Goal: Contribute content: Add original content to the website for others to see

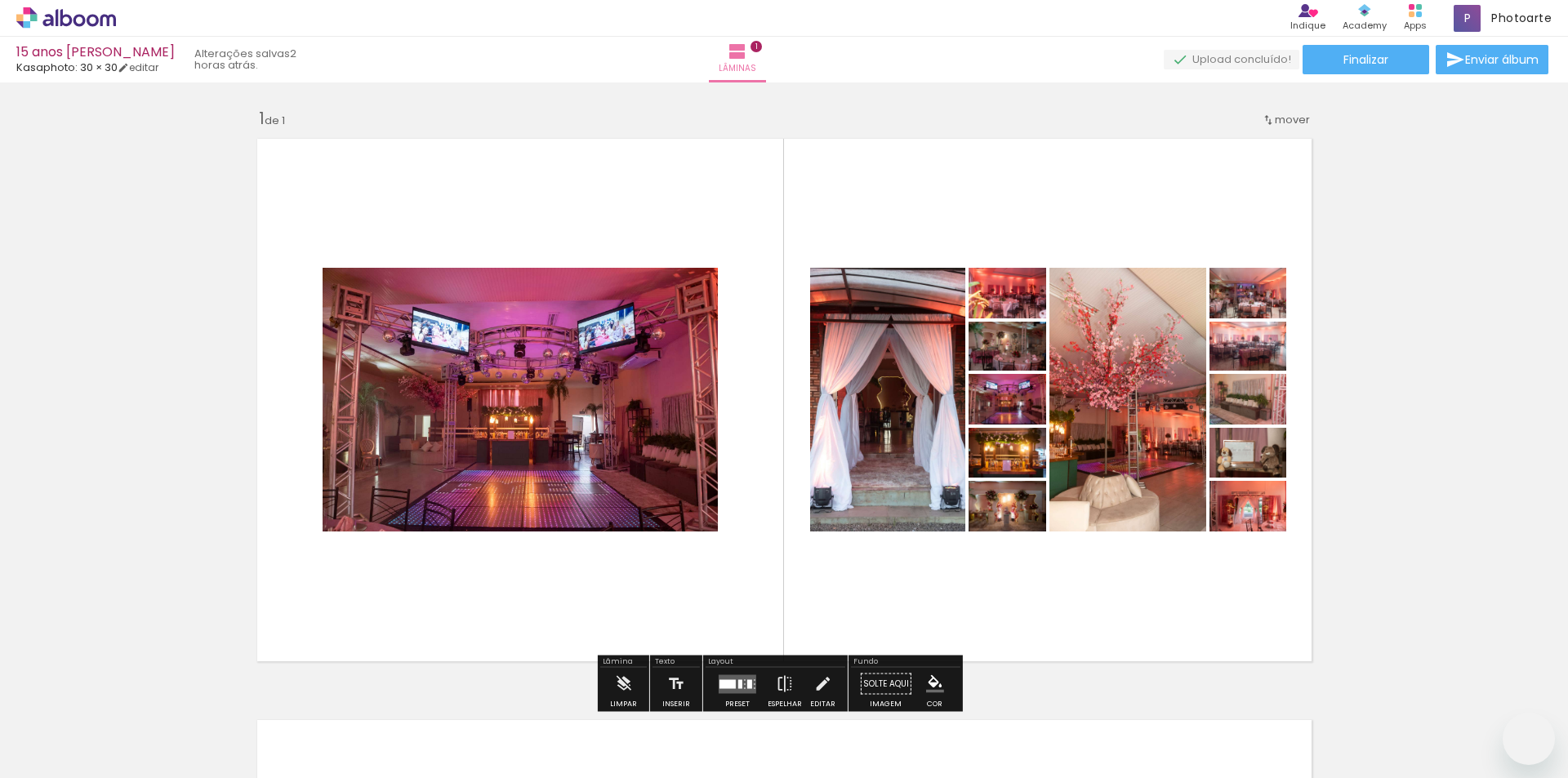
click at [524, 348] on quentale-photo at bounding box center [521, 399] width 395 height 264
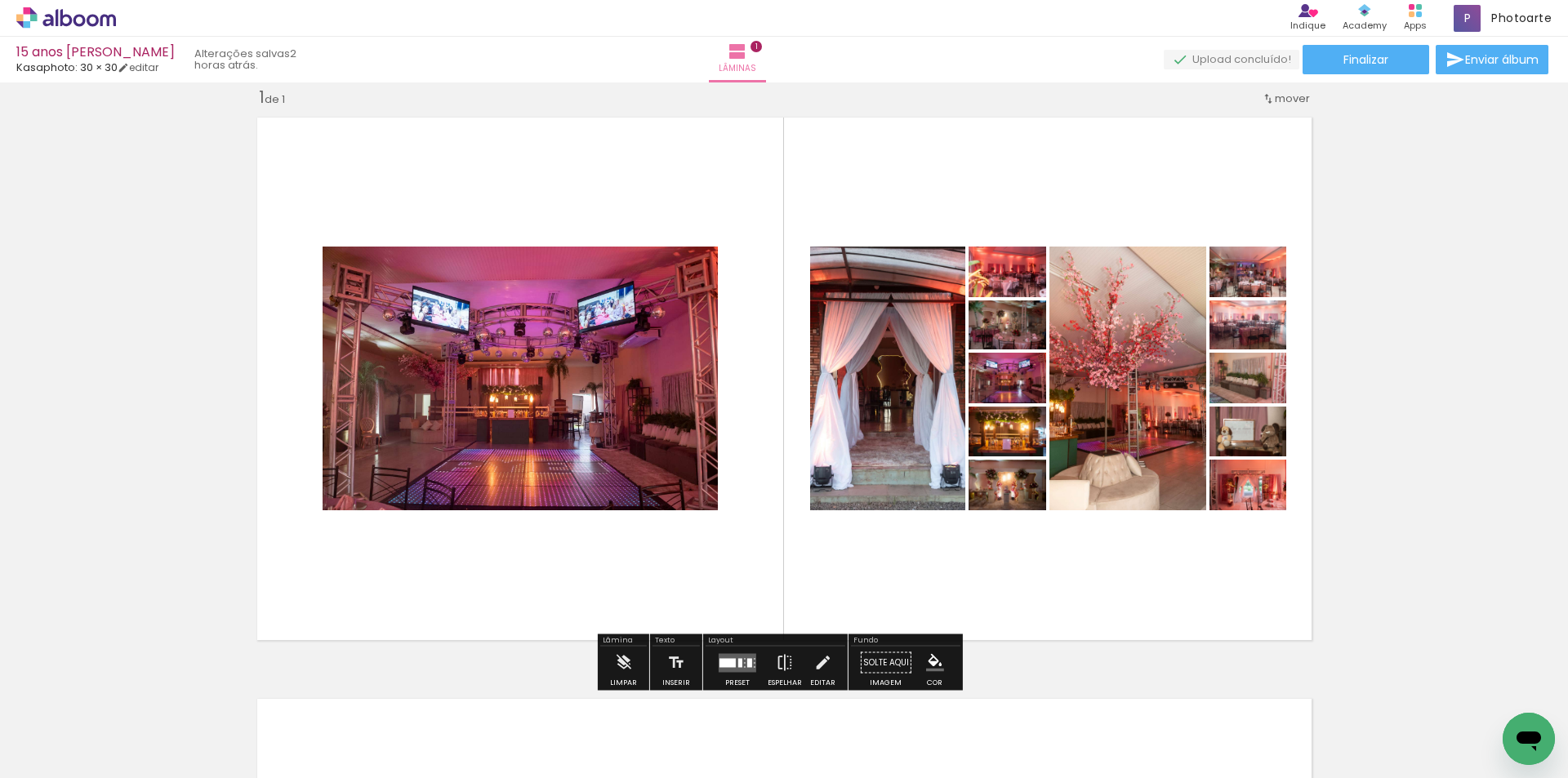
scroll to position [1709, 0]
click at [617, 660] on iron-icon at bounding box center [623, 663] width 18 height 33
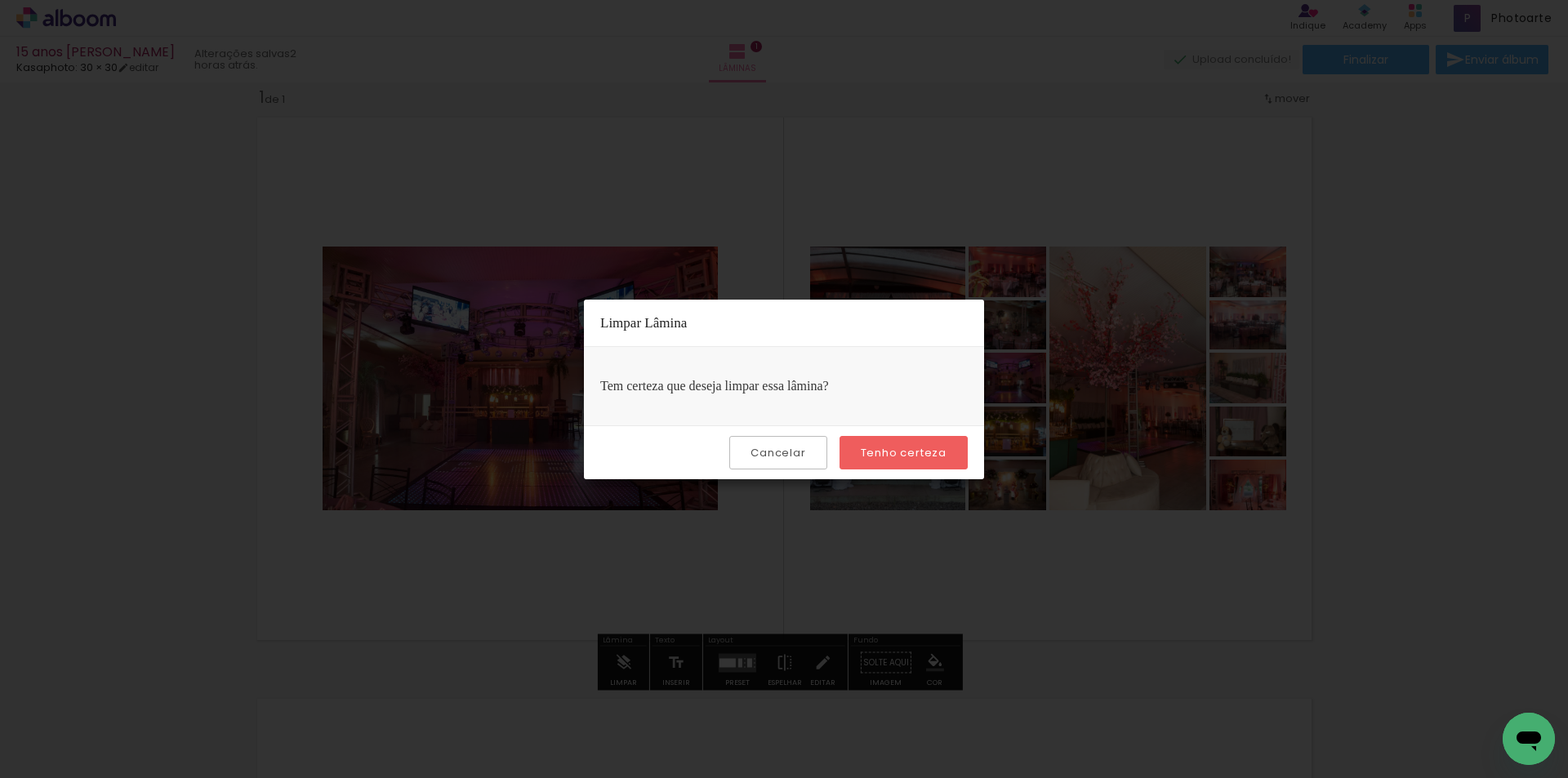
click at [0, 0] on slot "Tenho certeza" at bounding box center [0, 0] width 0 height 0
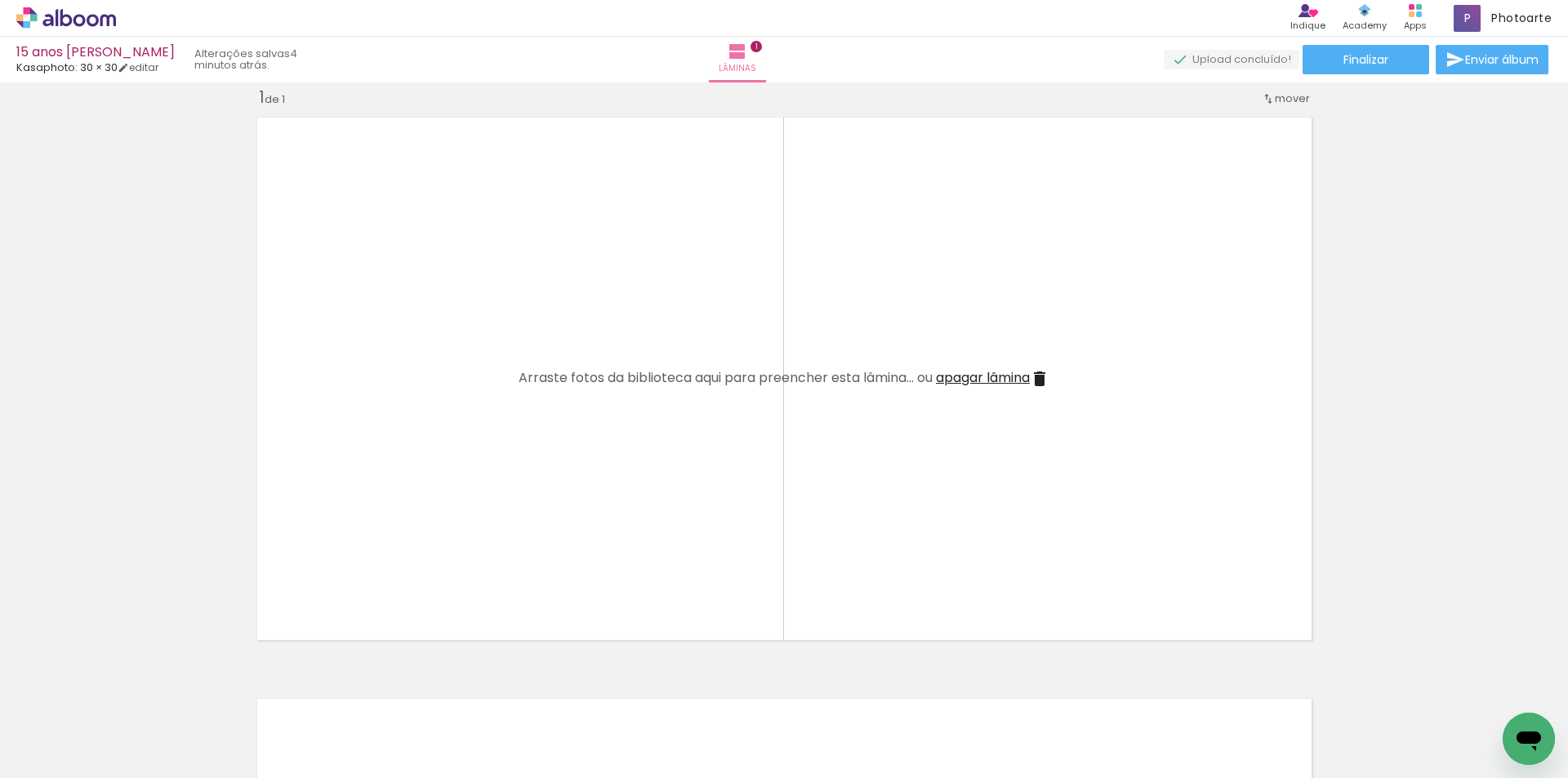
click at [31, 752] on iron-icon at bounding box center [24, 756] width 20 height 20
click at [0, 0] on input "file" at bounding box center [0, 0] width 0 height 0
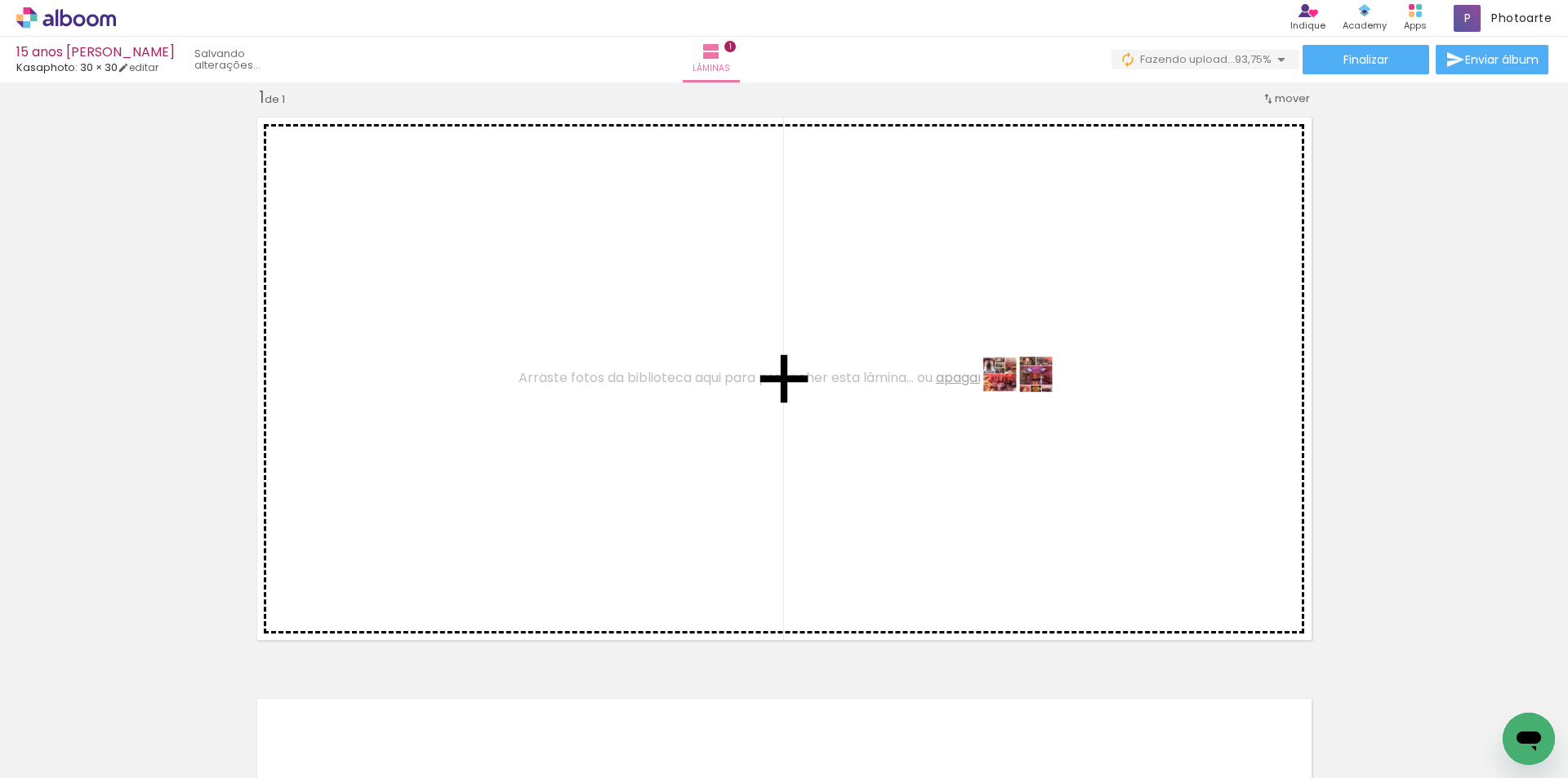
drag, startPoint x: 1556, startPoint y: 717, endPoint x: 1030, endPoint y: 405, distance: 611.6
click at [1030, 405] on quentale-workspace at bounding box center [784, 389] width 1568 height 778
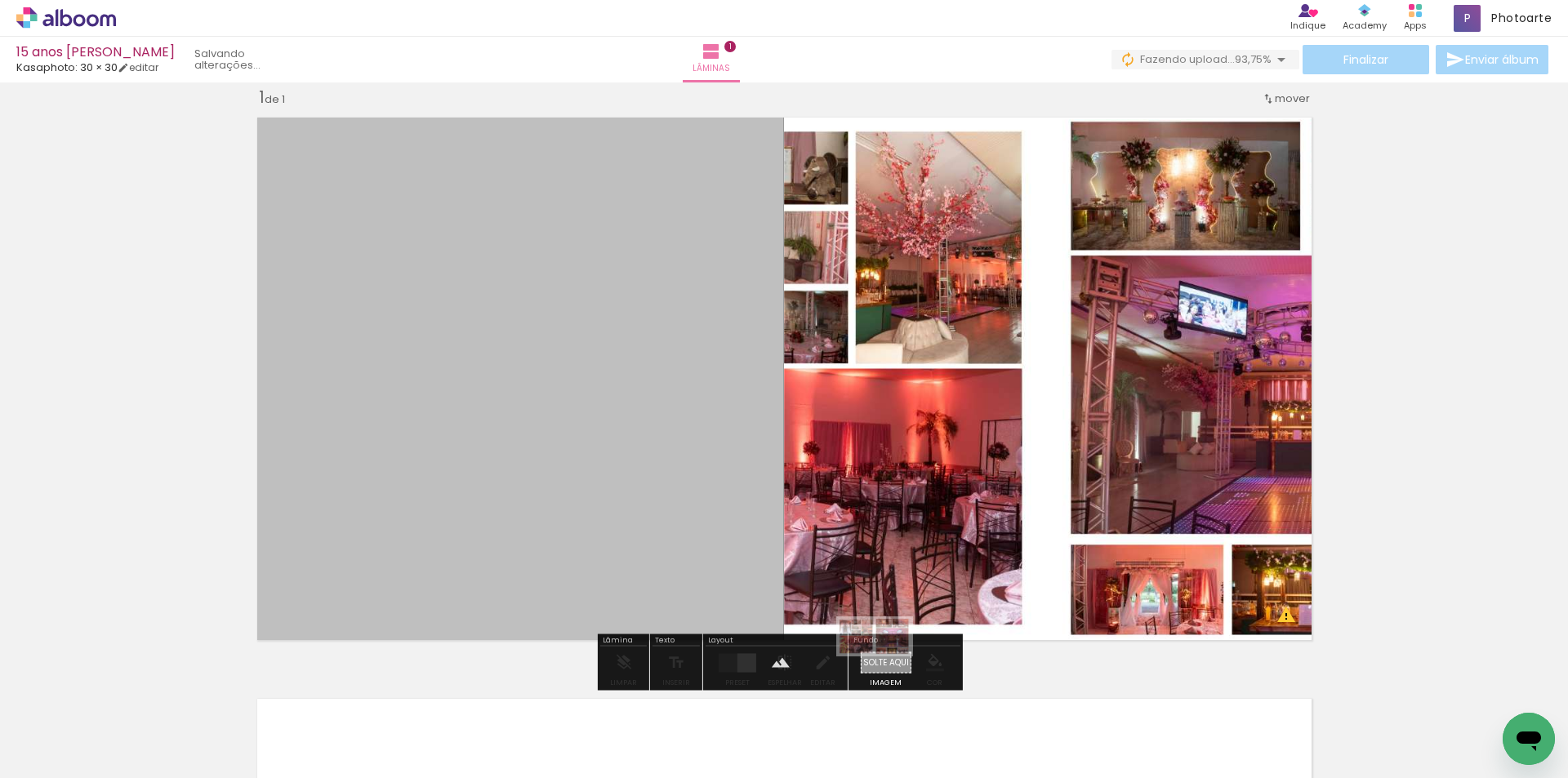
drag, startPoint x: 1557, startPoint y: 717, endPoint x: 887, endPoint y: 667, distance: 671.9
click at [887, 667] on quentale-workspace at bounding box center [784, 389] width 1568 height 778
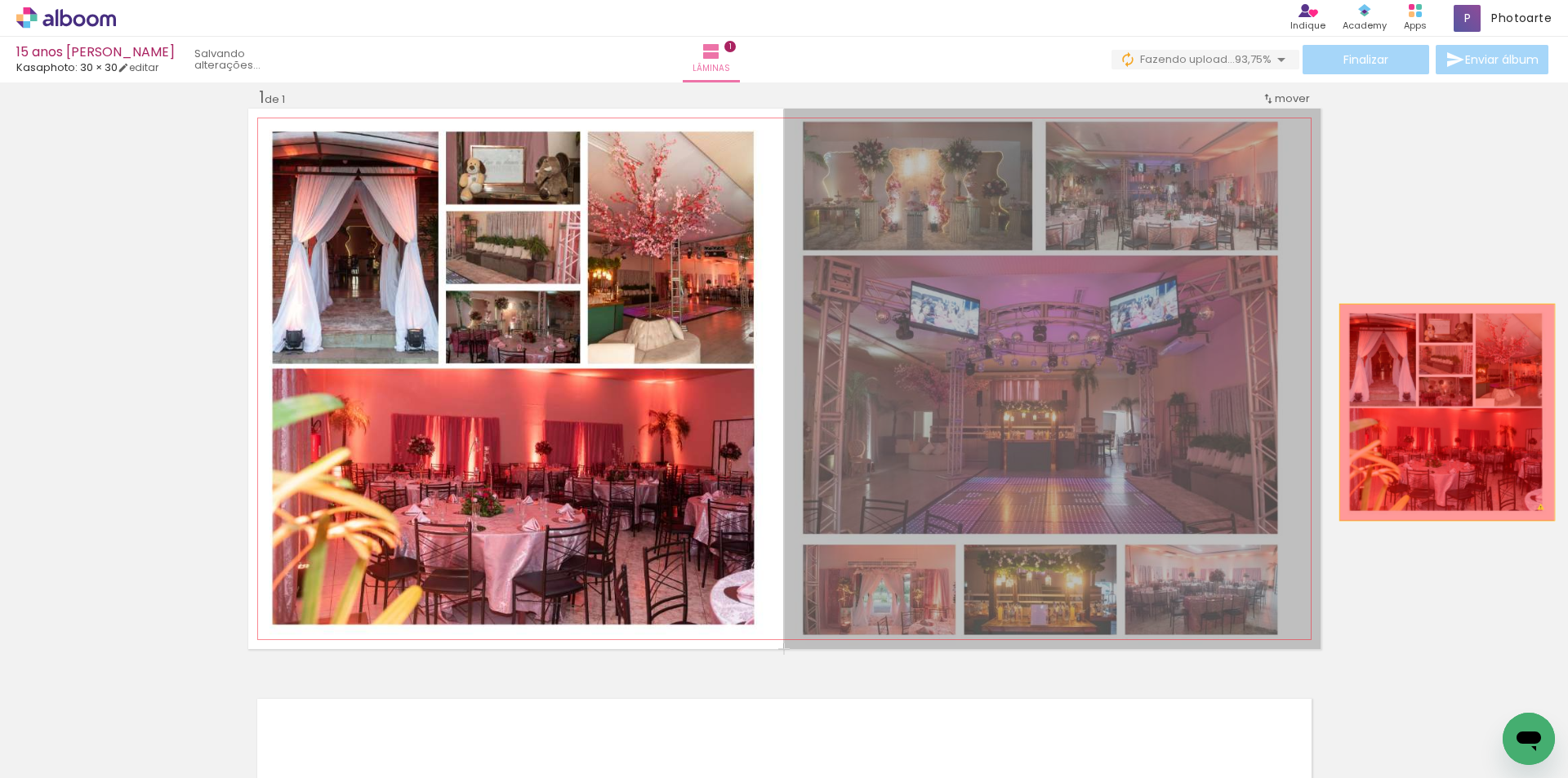
drag, startPoint x: 1011, startPoint y: 469, endPoint x: 1440, endPoint y: 413, distance: 432.6
click at [1440, 413] on div "Inserir lâmina 1 de 1 O Designbox precisará aumentar a sua imagem em 400% para …" at bounding box center [784, 648] width 1568 height 1163
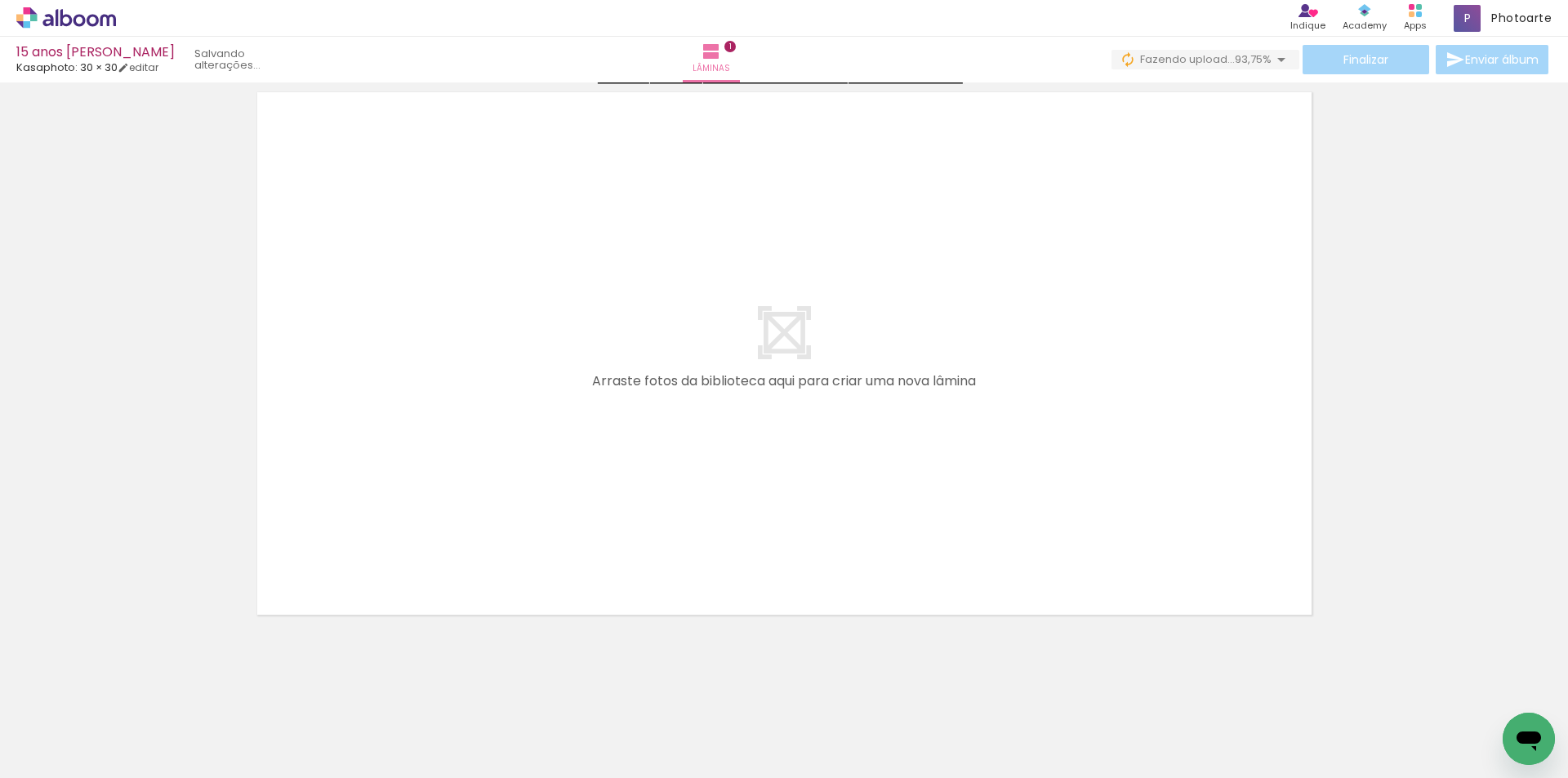
scroll to position [633, 0]
click at [62, 755] on span "Adicionar Fotos" at bounding box center [58, 756] width 49 height 18
click at [0, 0] on input "file" at bounding box center [0, 0] width 0 height 0
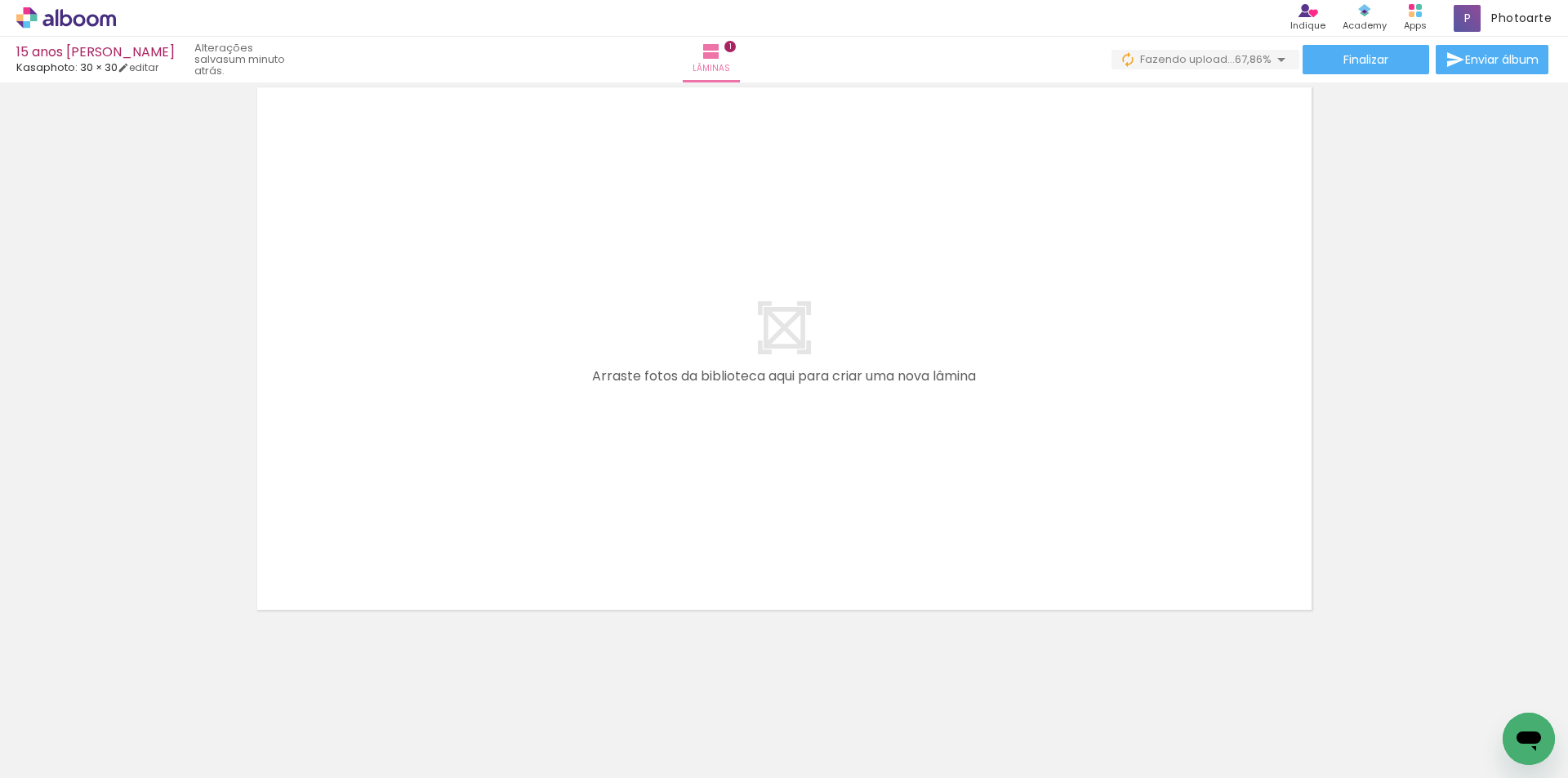
scroll to position [0, 1132]
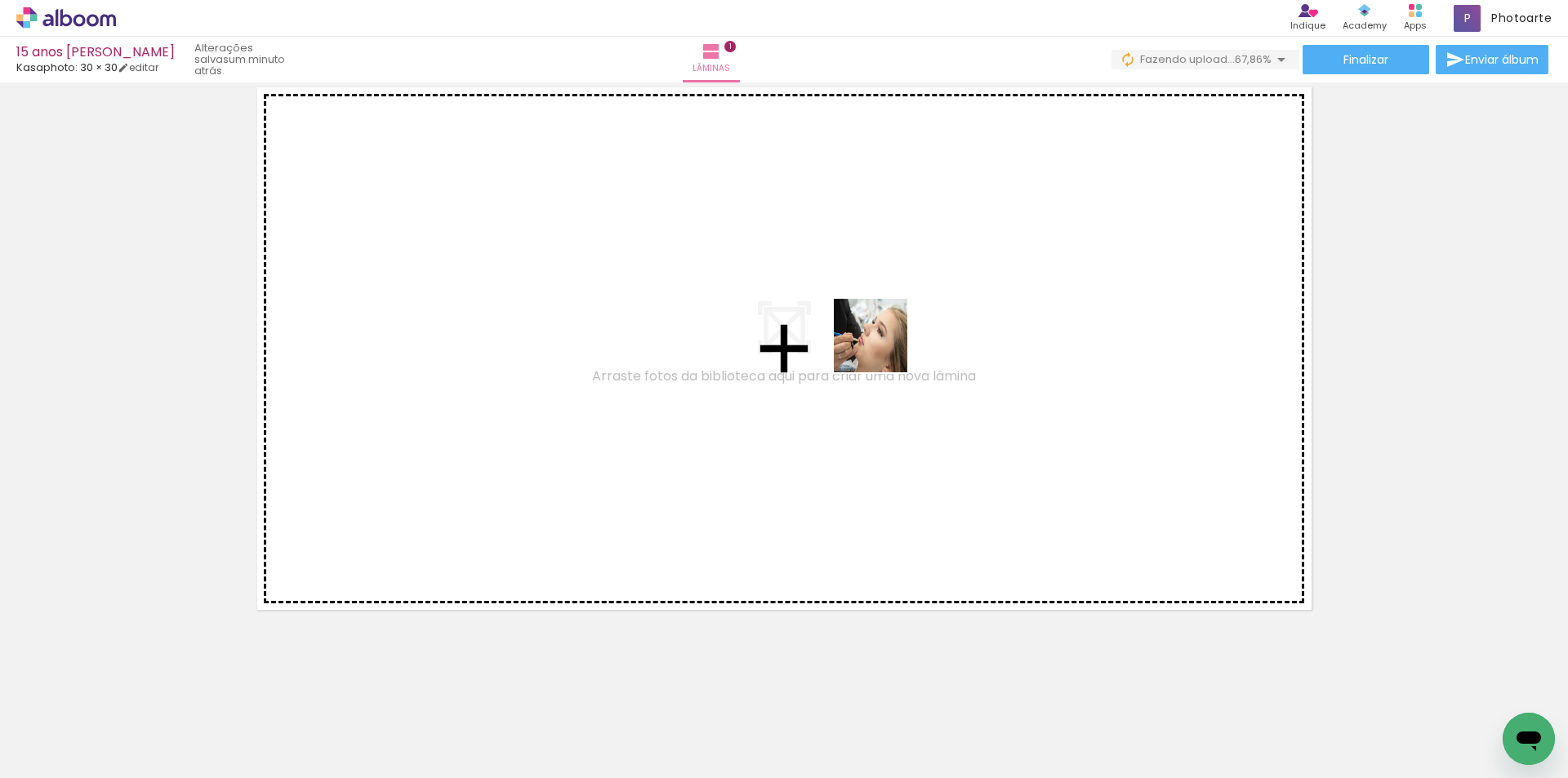
drag, startPoint x: 687, startPoint y: 726, endPoint x: 882, endPoint y: 348, distance: 425.3
click at [882, 348] on quentale-workspace at bounding box center [784, 389] width 1568 height 778
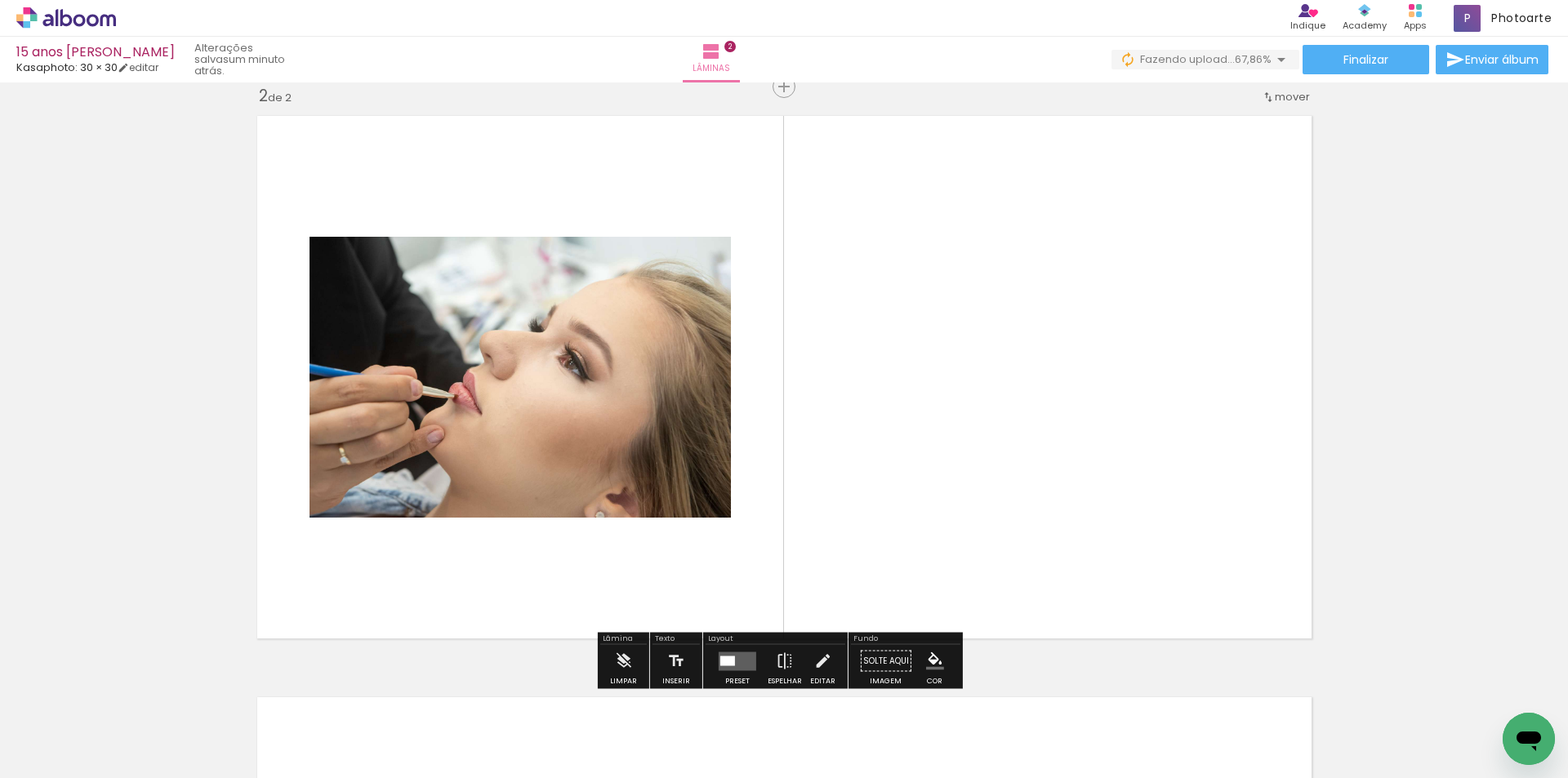
scroll to position [603, 0]
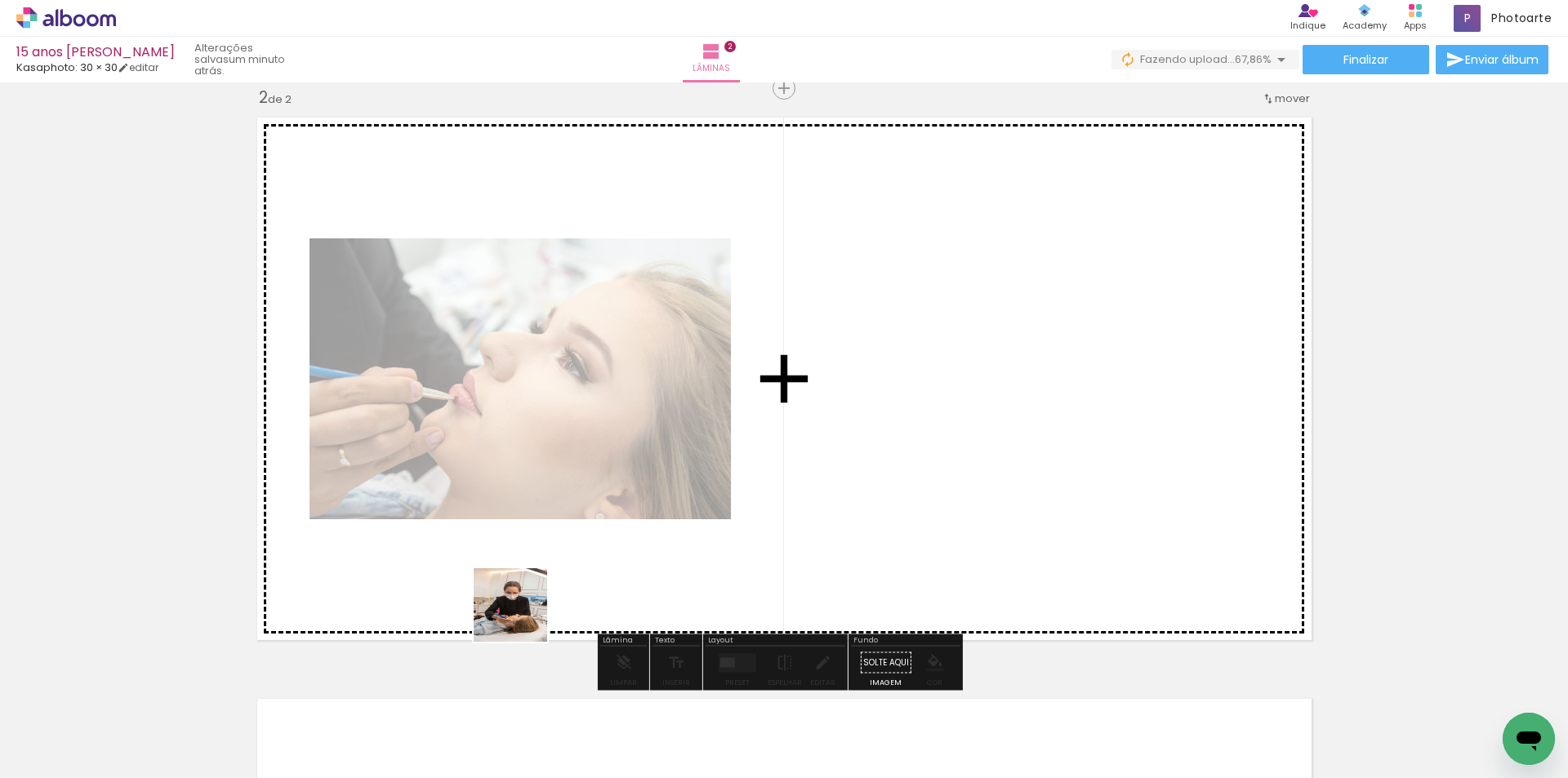
drag, startPoint x: 515, startPoint y: 732, endPoint x: 538, endPoint y: 636, distance: 98.7
click at [522, 599] on quentale-workspace at bounding box center [784, 389] width 1568 height 778
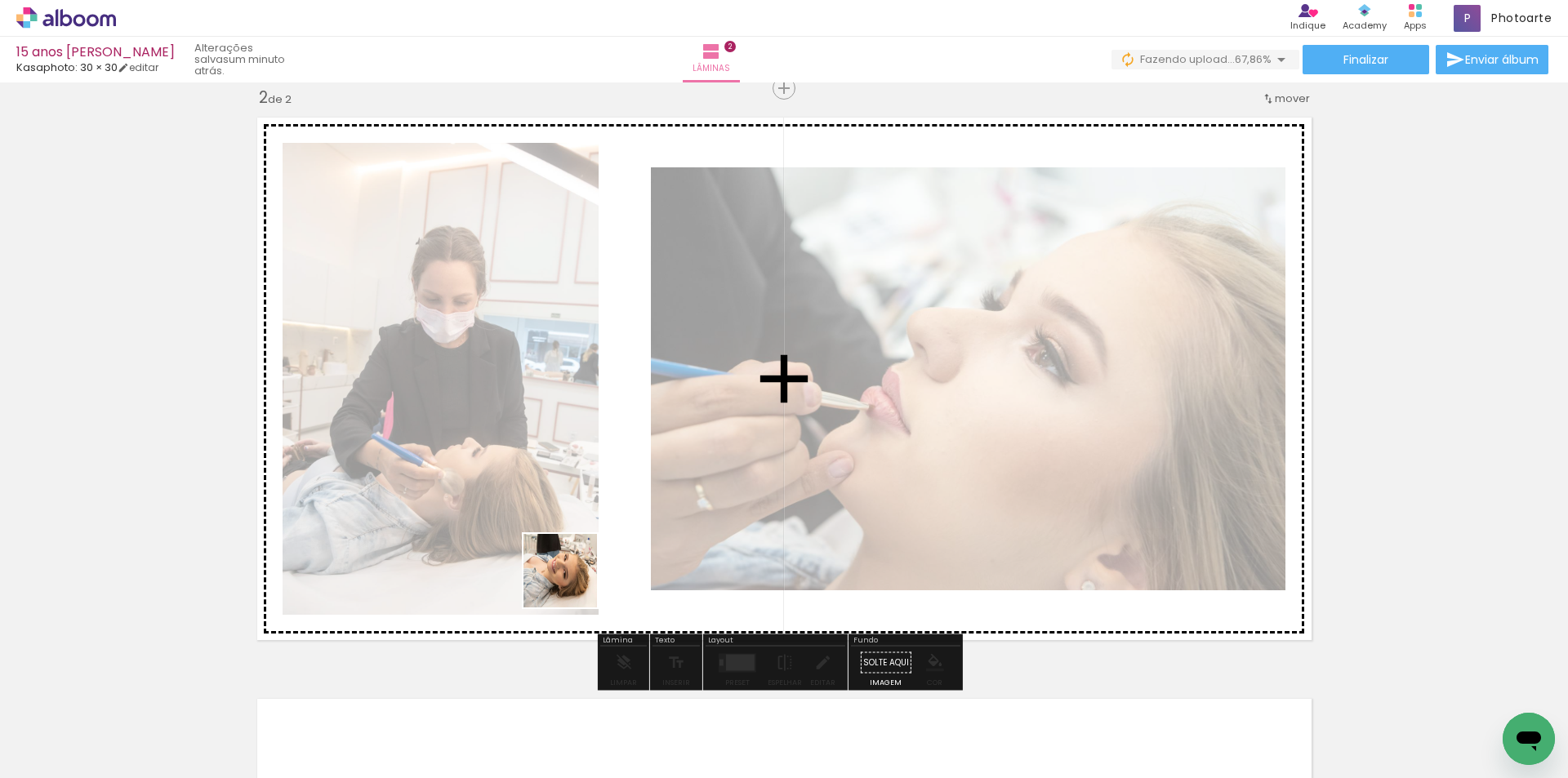
drag, startPoint x: 574, startPoint y: 723, endPoint x: 572, endPoint y: 583, distance: 140.0
click at [572, 583] on quentale-workspace at bounding box center [784, 389] width 1568 height 778
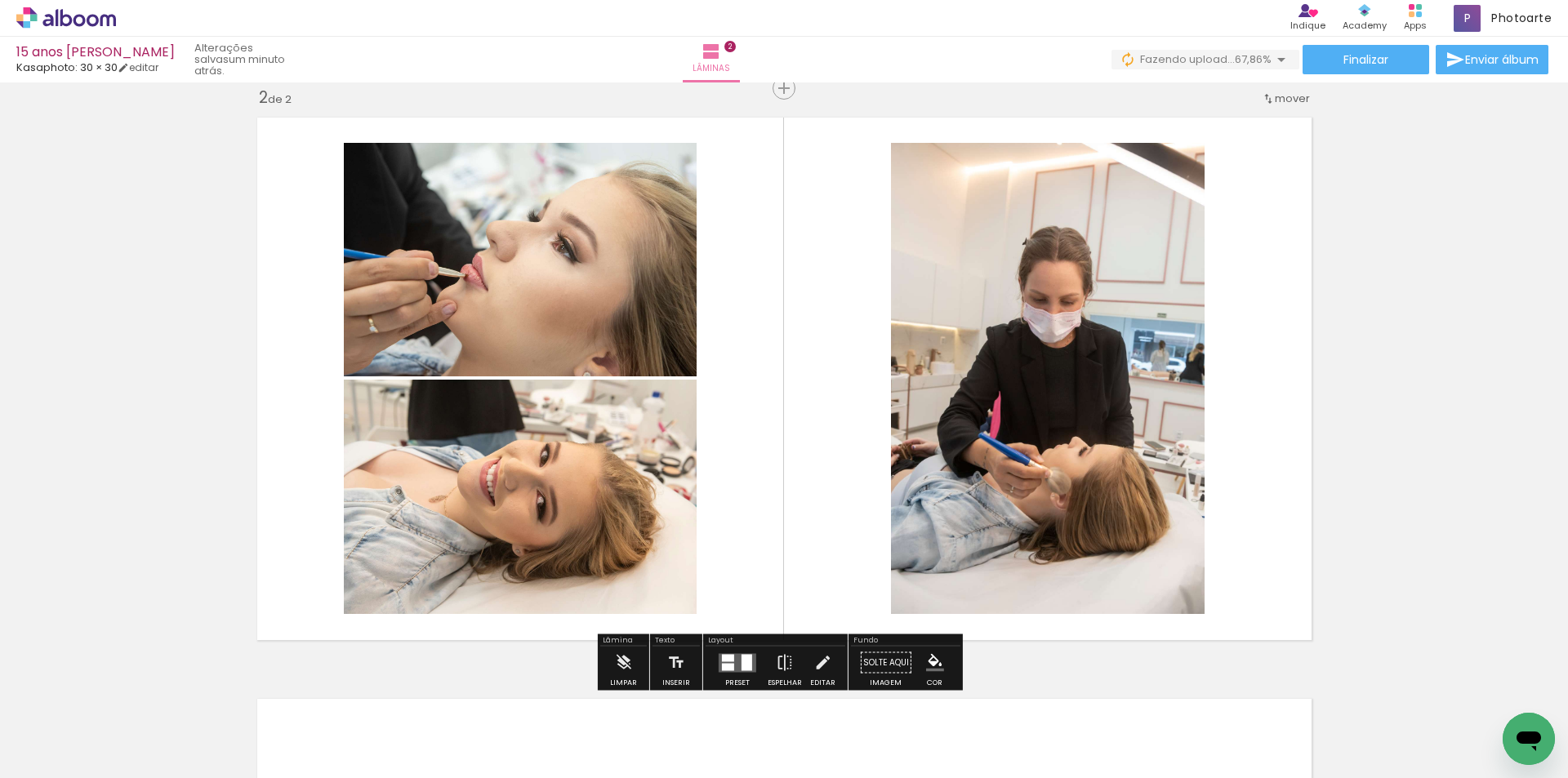
drag, startPoint x: 774, startPoint y: 737, endPoint x: 806, endPoint y: 572, distance: 168.1
click at [794, 554] on quentale-workspace at bounding box center [784, 389] width 1568 height 778
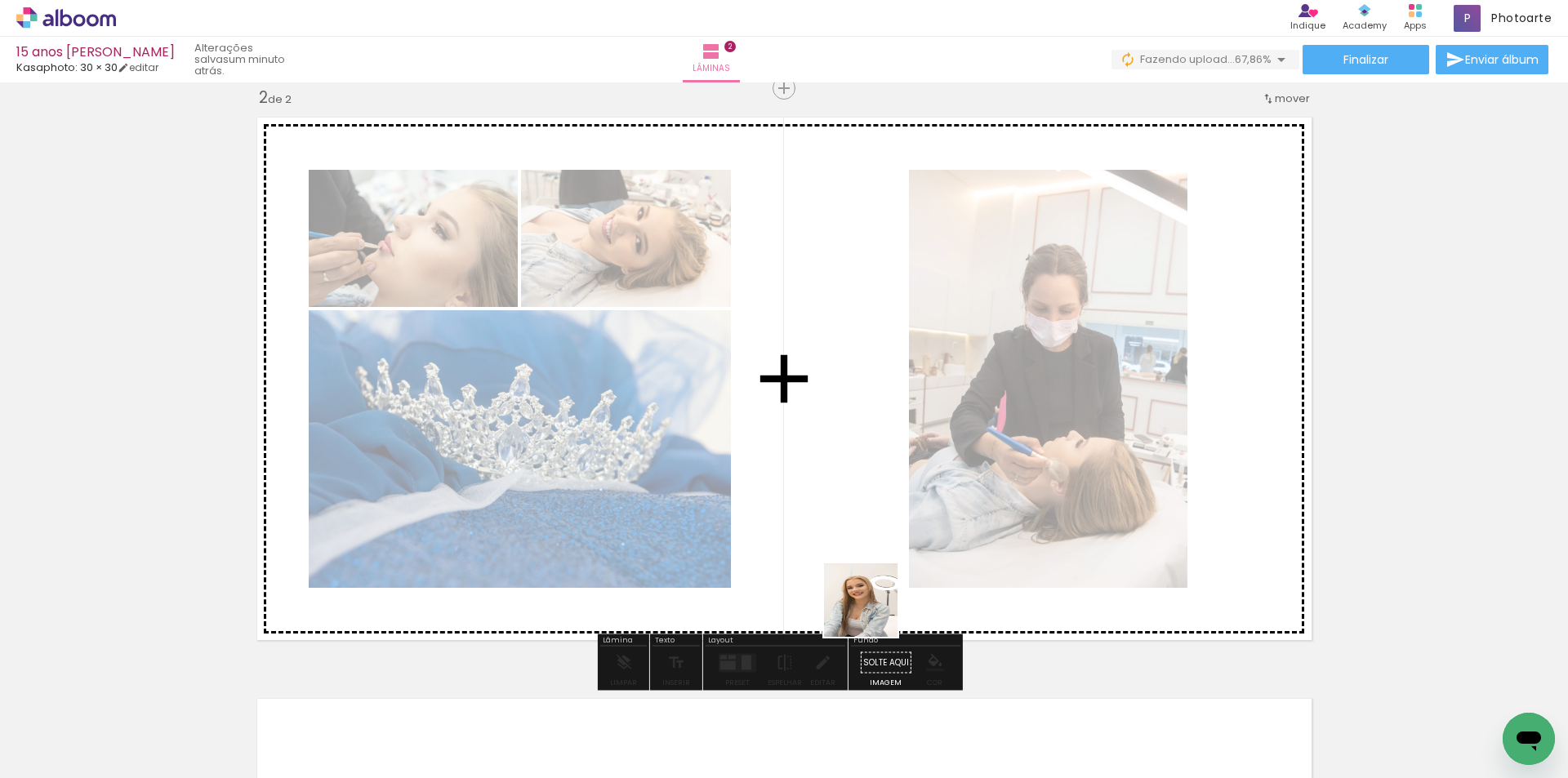
drag, startPoint x: 872, startPoint y: 682, endPoint x: 872, endPoint y: 554, distance: 128.0
click at [872, 554] on quentale-workspace at bounding box center [784, 389] width 1568 height 778
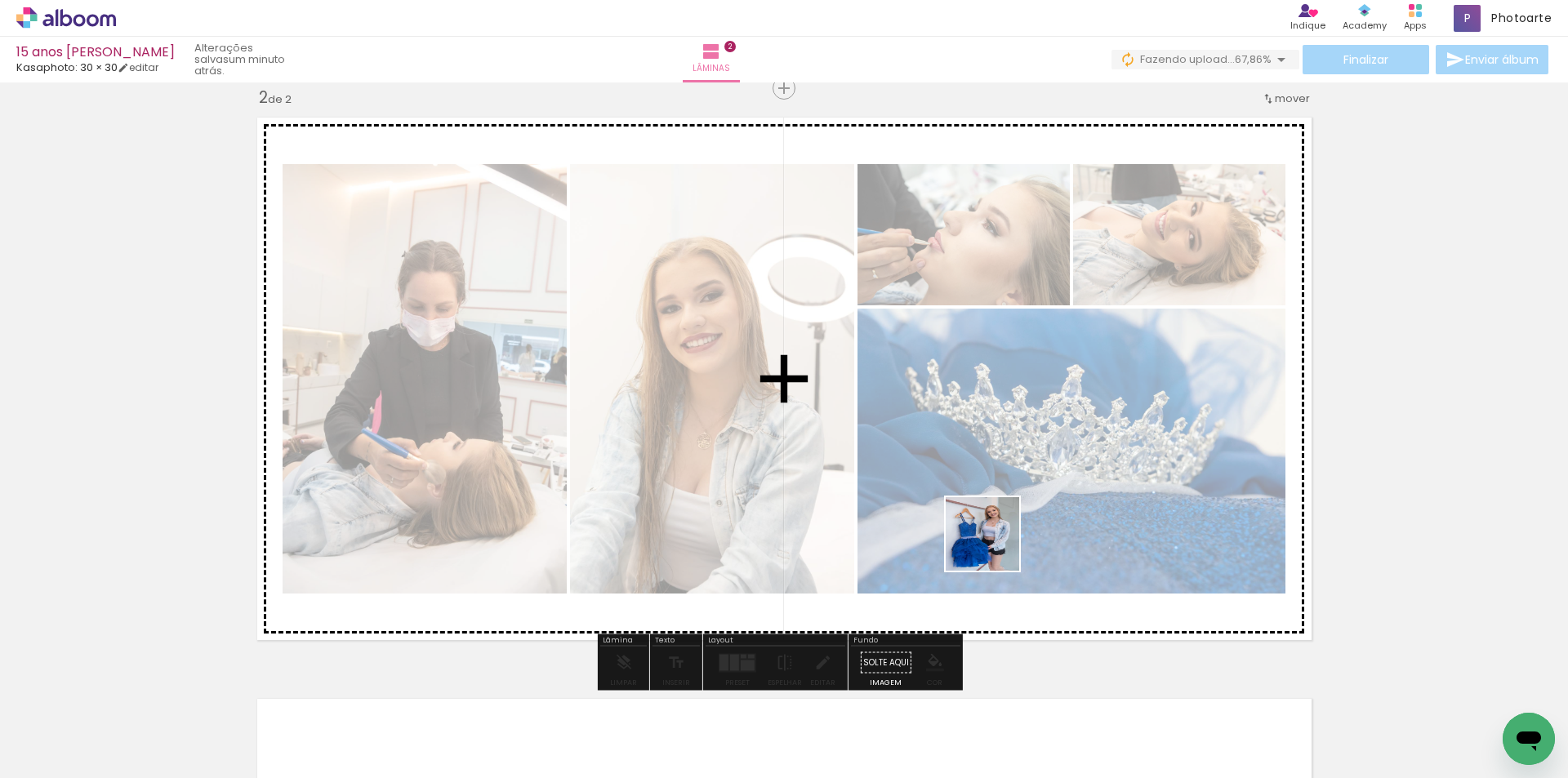
drag, startPoint x: 958, startPoint y: 734, endPoint x: 995, endPoint y: 546, distance: 191.6
click at [995, 546] on quentale-workspace at bounding box center [784, 389] width 1568 height 778
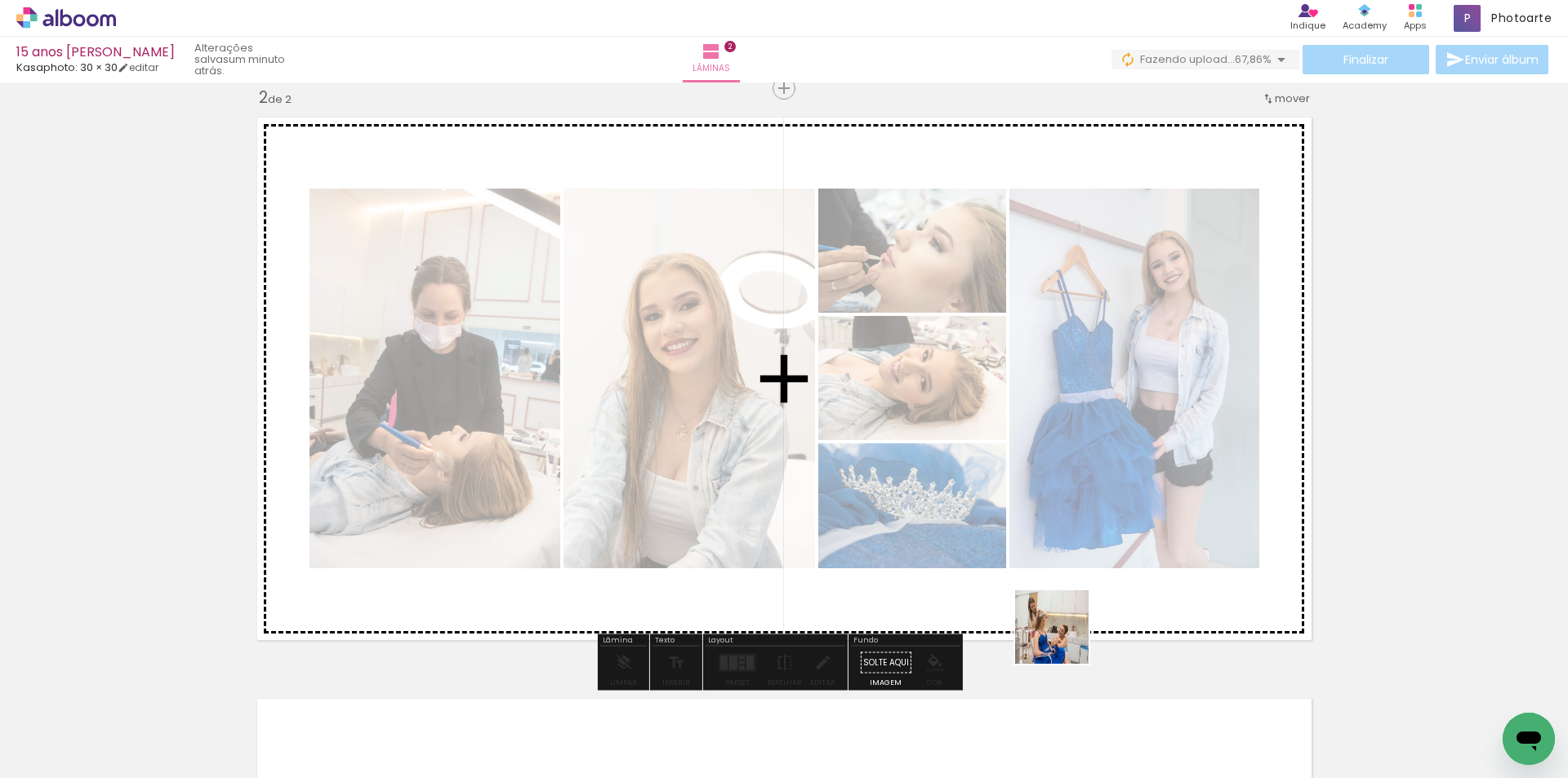
drag, startPoint x: 1063, startPoint y: 705, endPoint x: 1059, endPoint y: 563, distance: 142.1
click at [1059, 563] on quentale-workspace at bounding box center [784, 389] width 1568 height 778
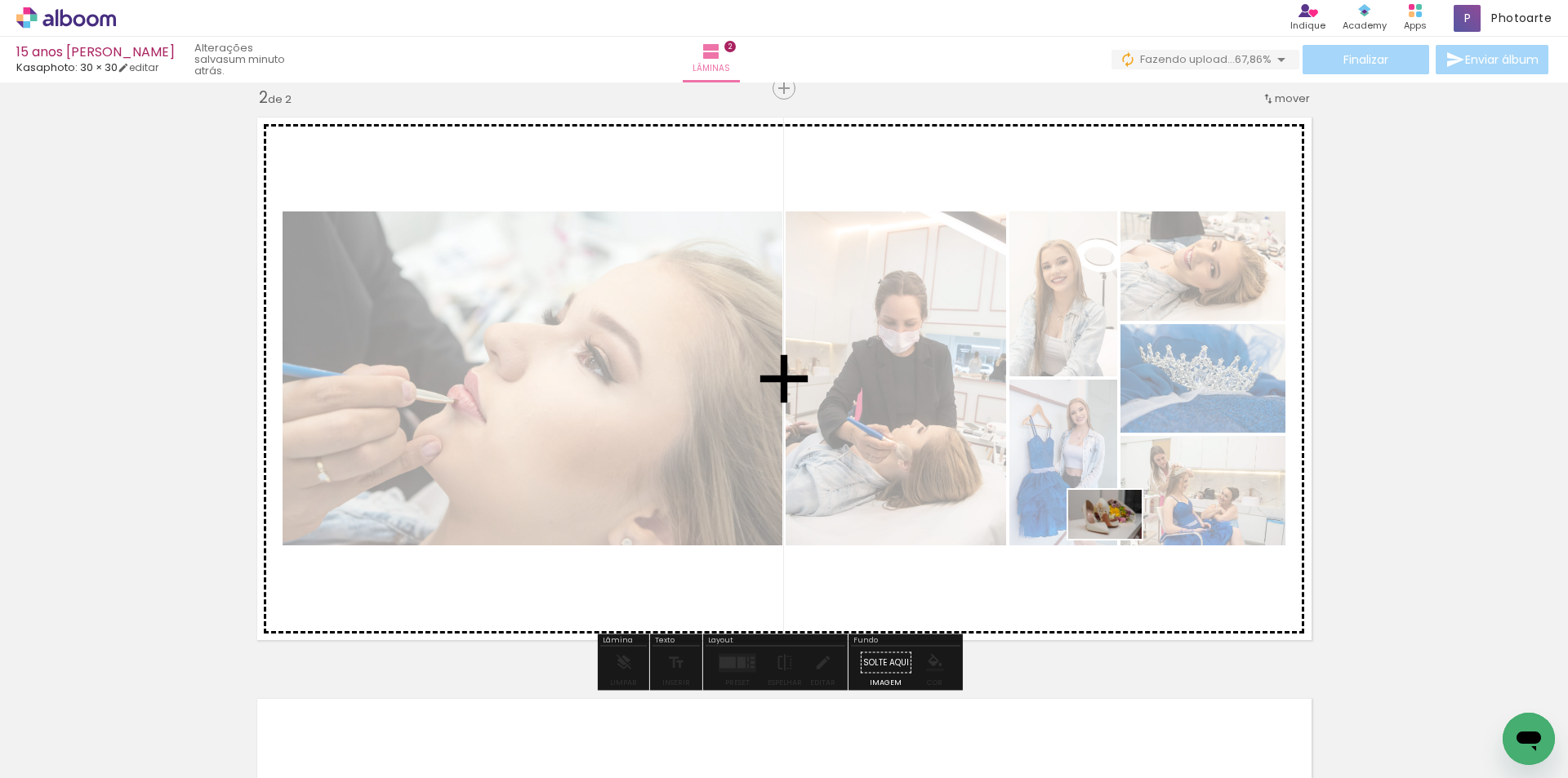
drag, startPoint x: 1151, startPoint y: 726, endPoint x: 1117, endPoint y: 539, distance: 190.1
click at [1117, 539] on quentale-workspace at bounding box center [784, 389] width 1568 height 778
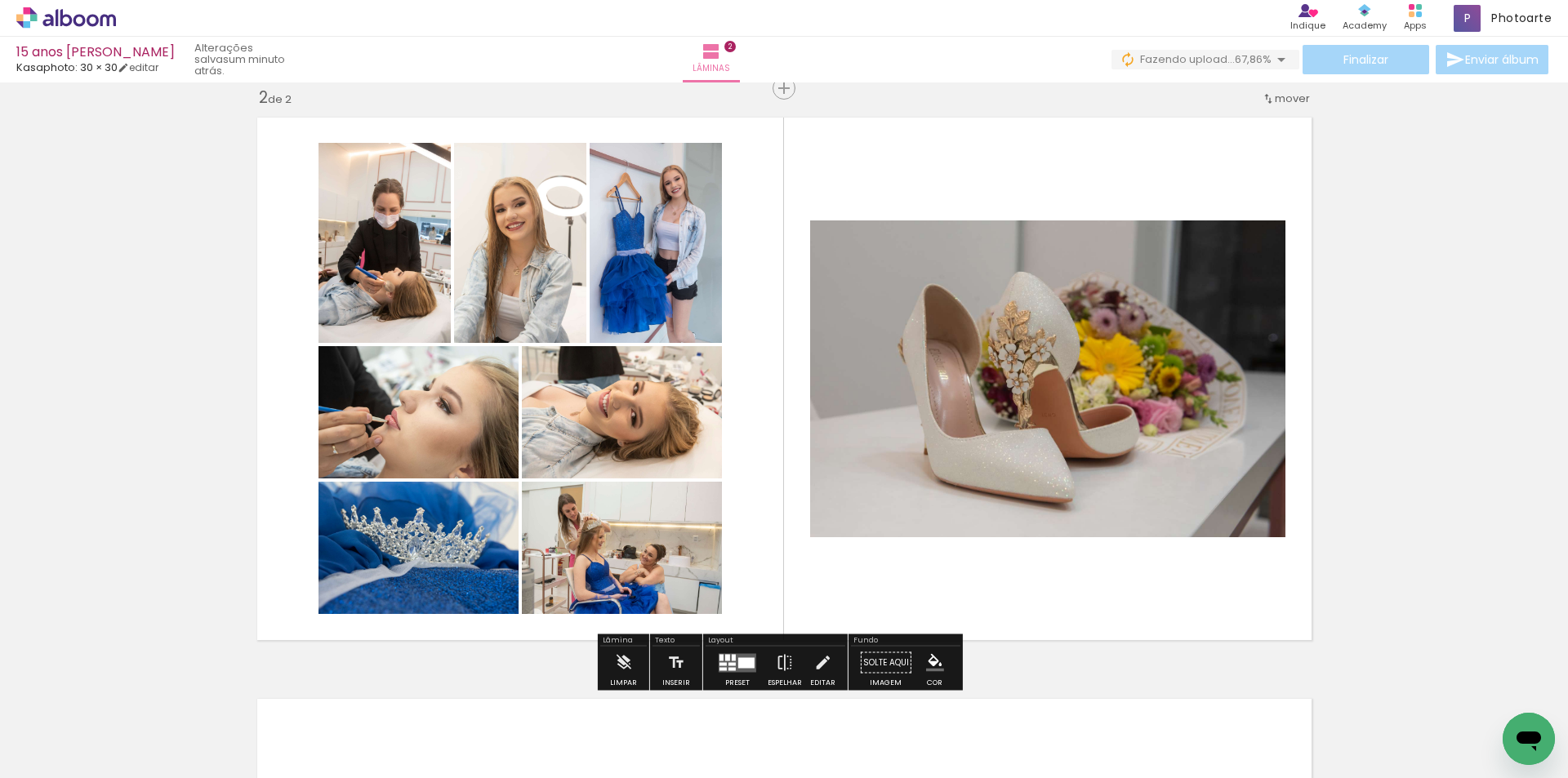
drag, startPoint x: 1239, startPoint y: 730, endPoint x: 1161, endPoint y: 534, distance: 211.0
click at [1161, 534] on quentale-workspace at bounding box center [784, 389] width 1568 height 778
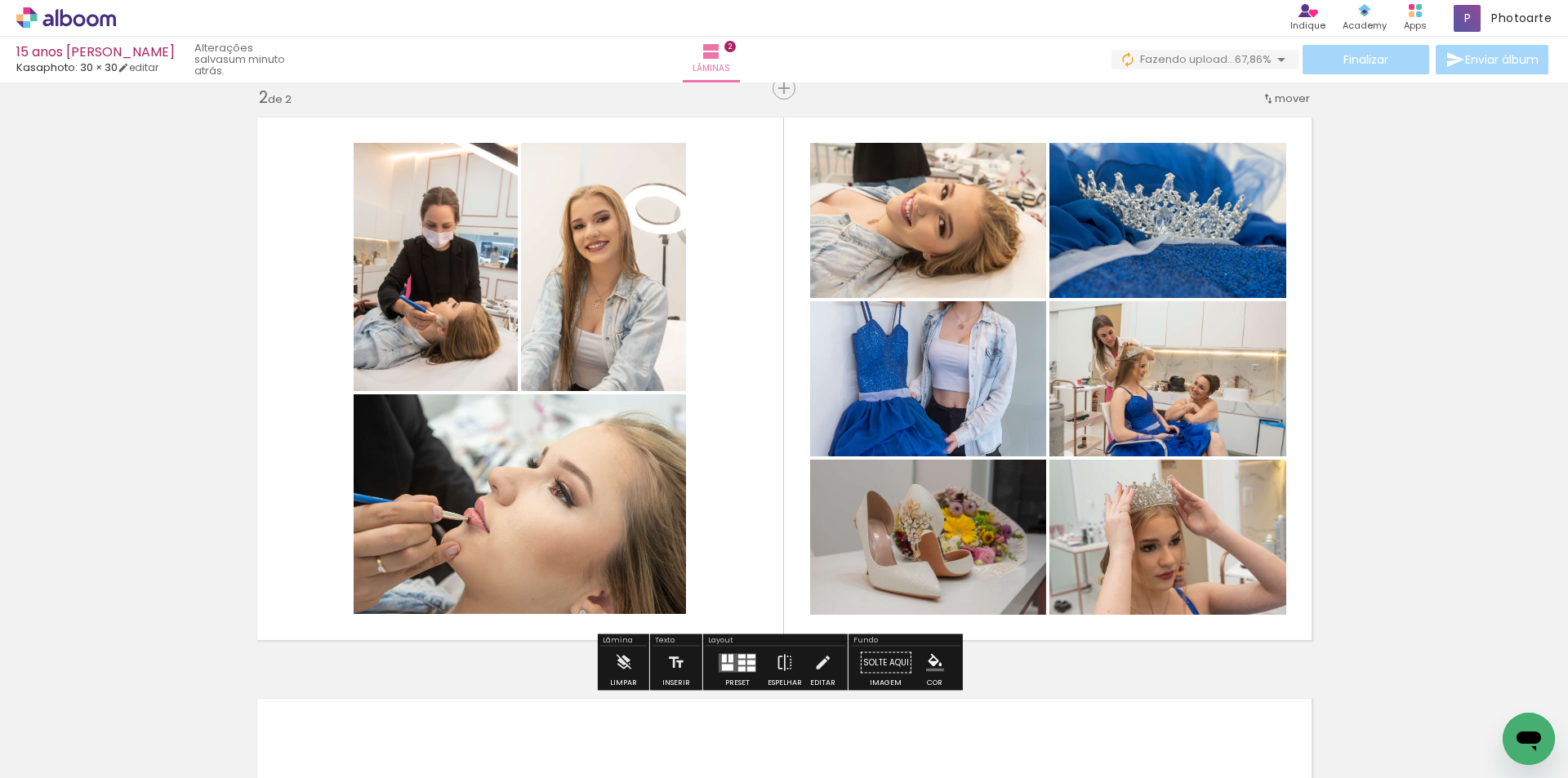
click at [1320, 743] on div at bounding box center [1318, 722] width 81 height 53
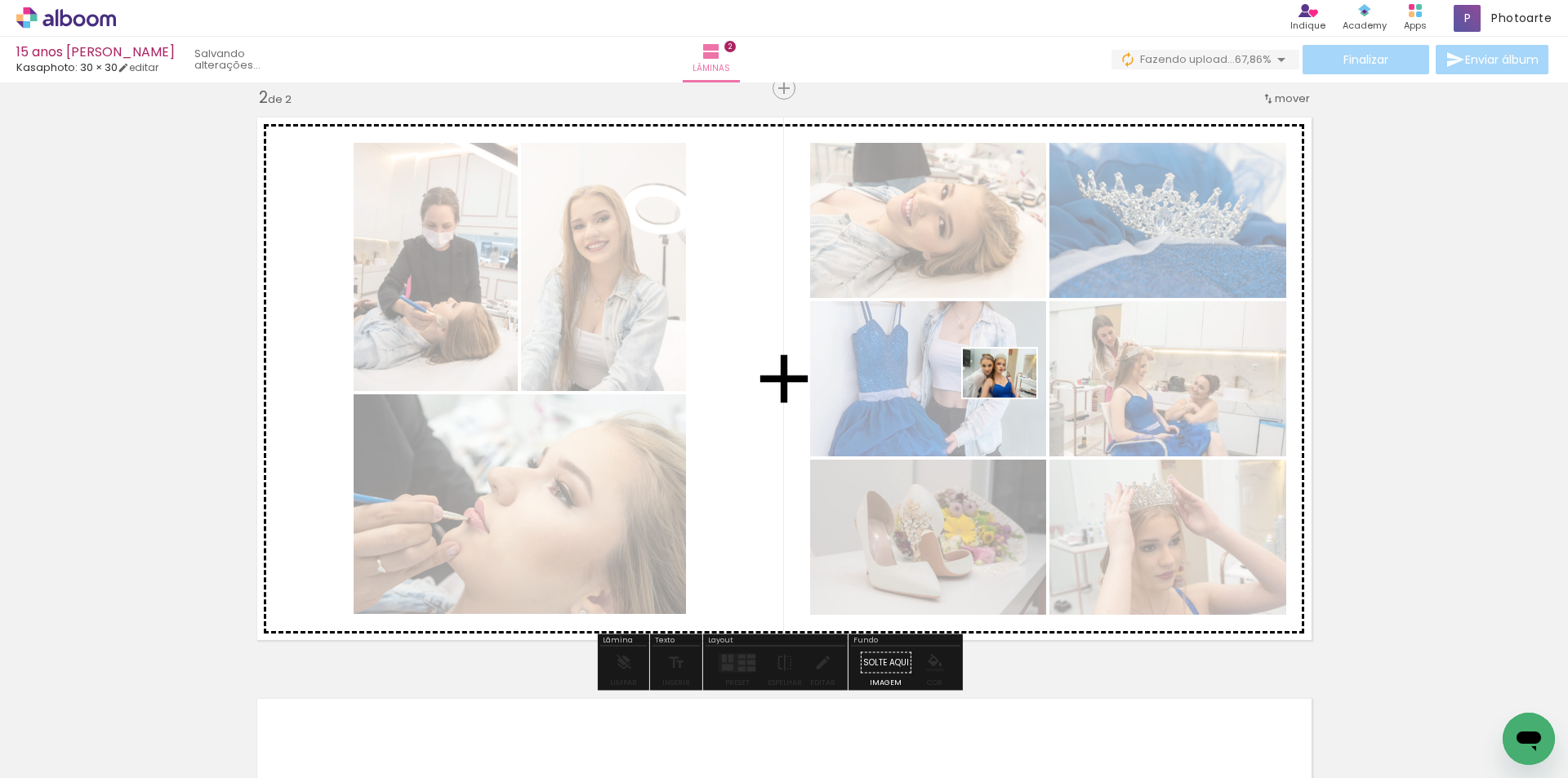
drag, startPoint x: 1323, startPoint y: 725, endPoint x: 899, endPoint y: 331, distance: 578.8
click at [899, 331] on quentale-workspace at bounding box center [784, 389] width 1568 height 778
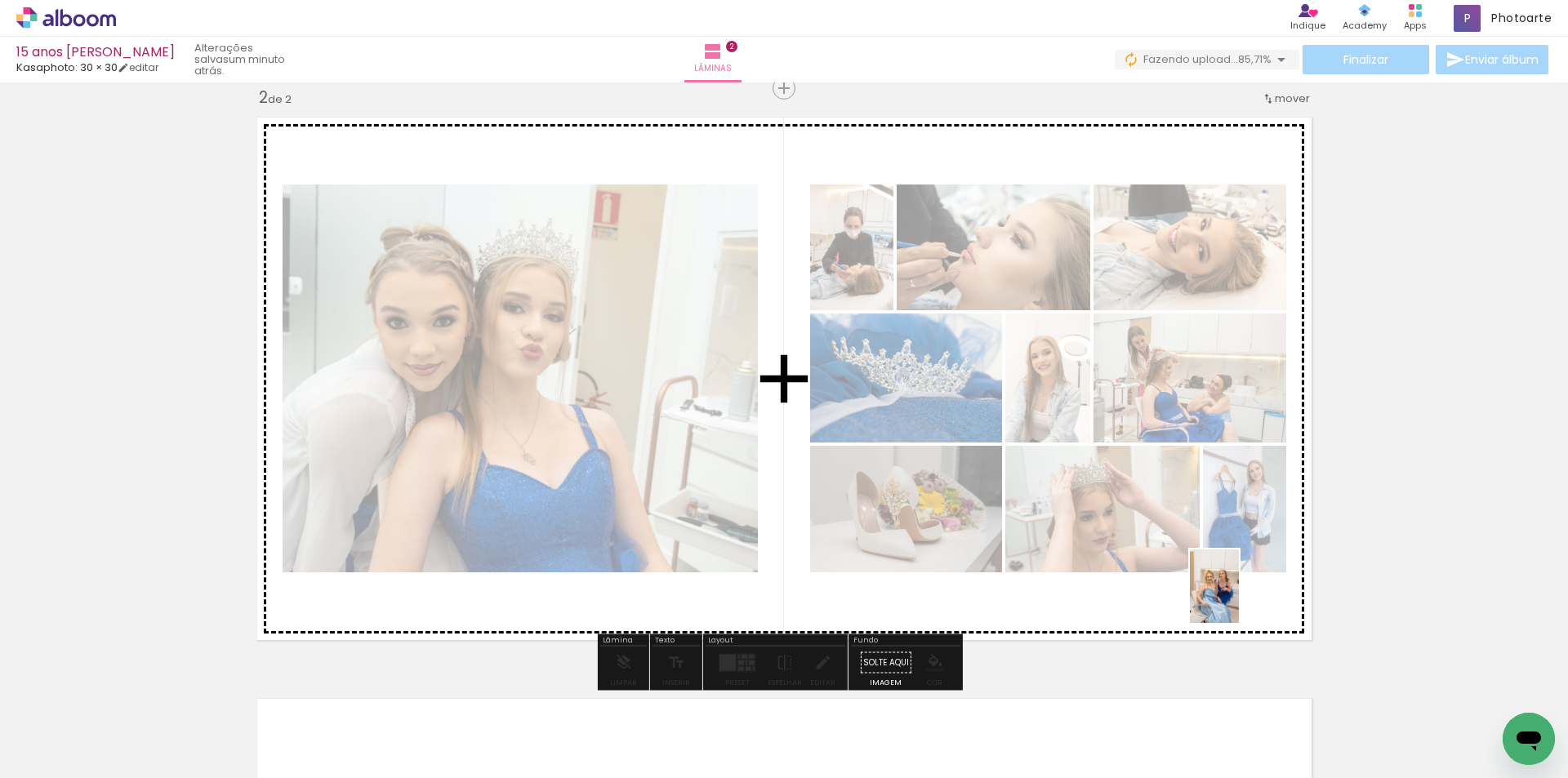
drag, startPoint x: 1409, startPoint y: 721, endPoint x: 1239, endPoint y: 598, distance: 209.8
click at [1239, 598] on quentale-workspace at bounding box center [784, 389] width 1568 height 778
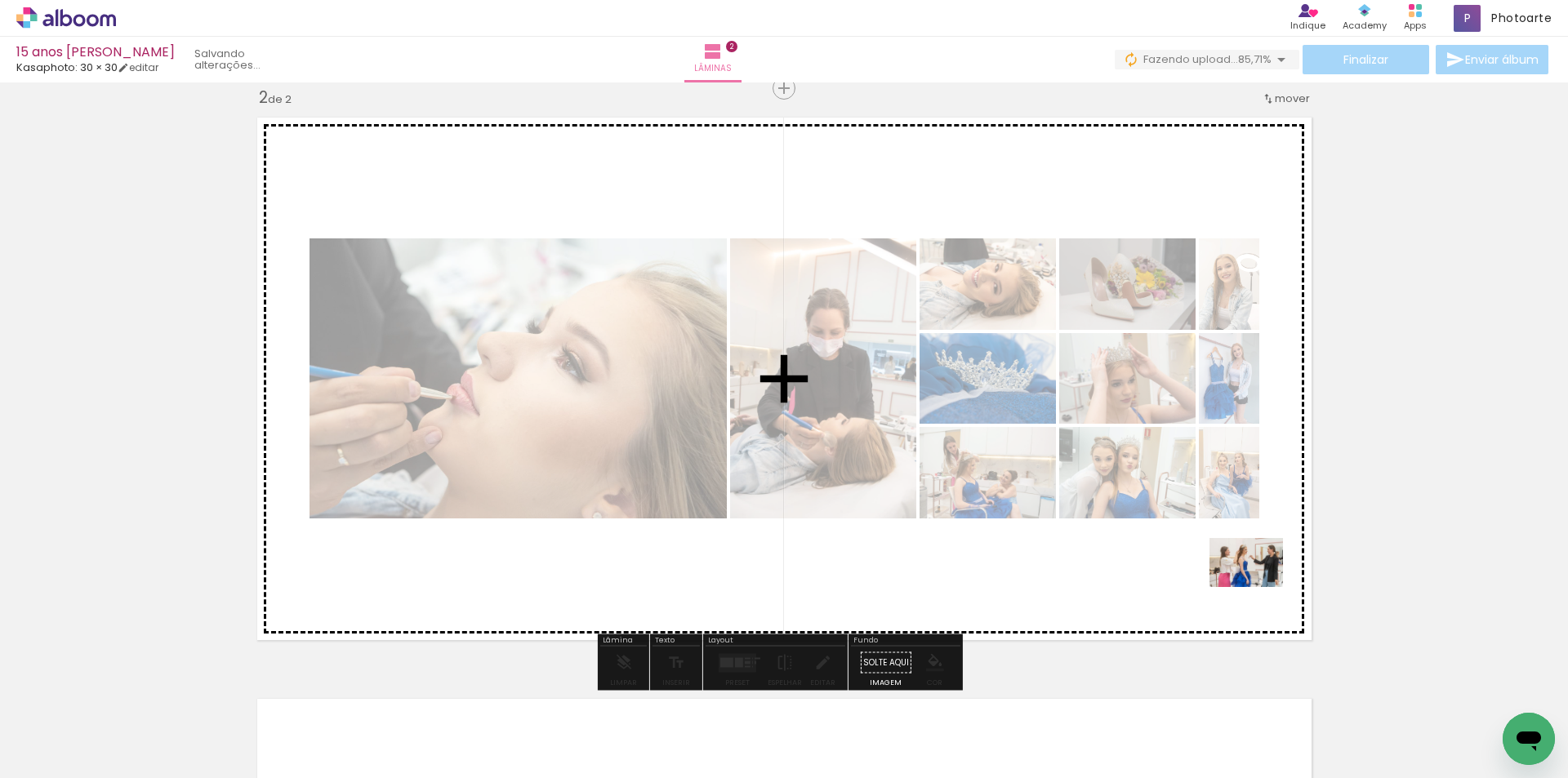
drag, startPoint x: 1509, startPoint y: 717, endPoint x: 1259, endPoint y: 587, distance: 281.8
click at [1259, 587] on quentale-workspace at bounding box center [784, 389] width 1568 height 778
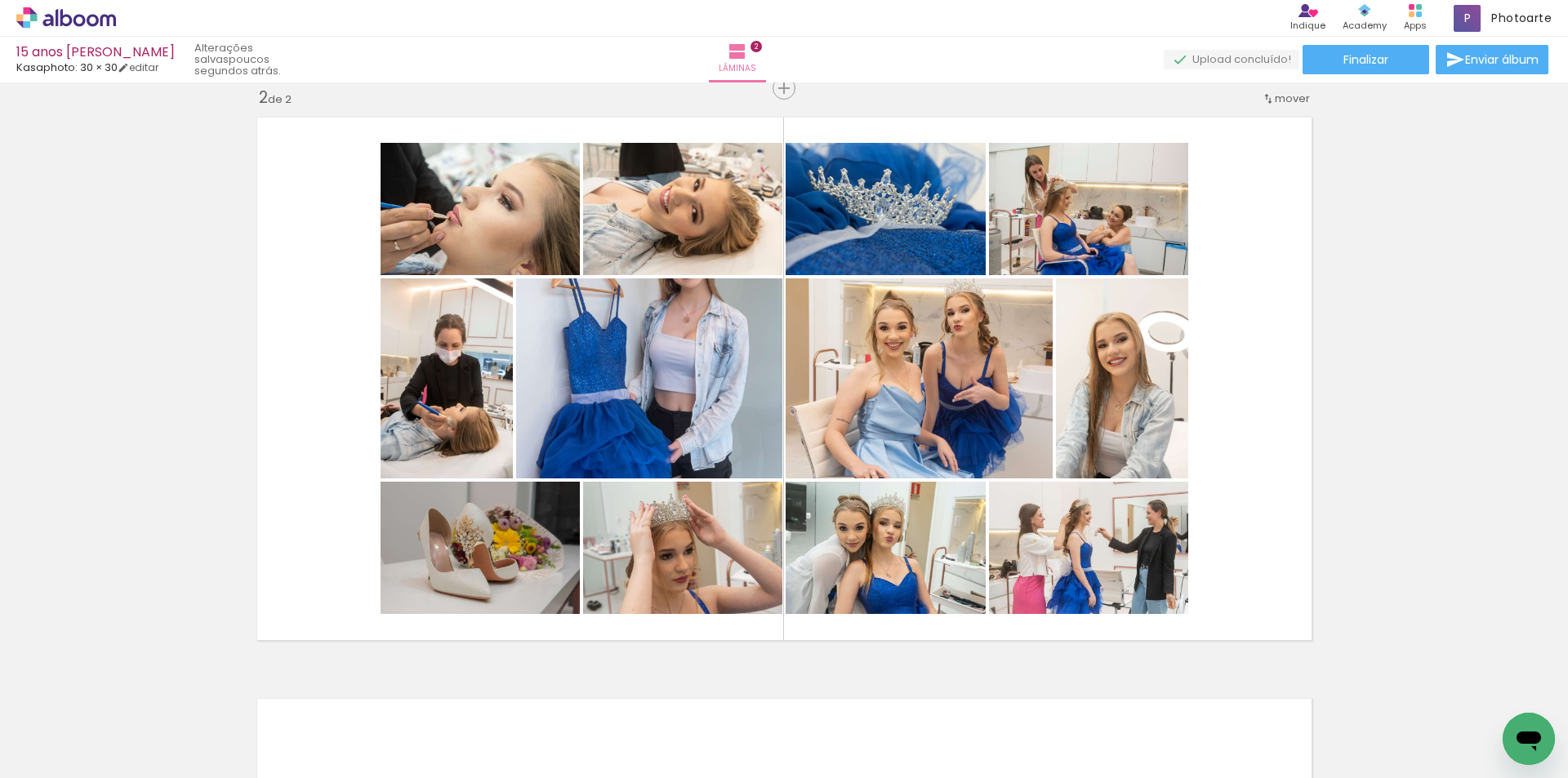
scroll to position [0, 1132]
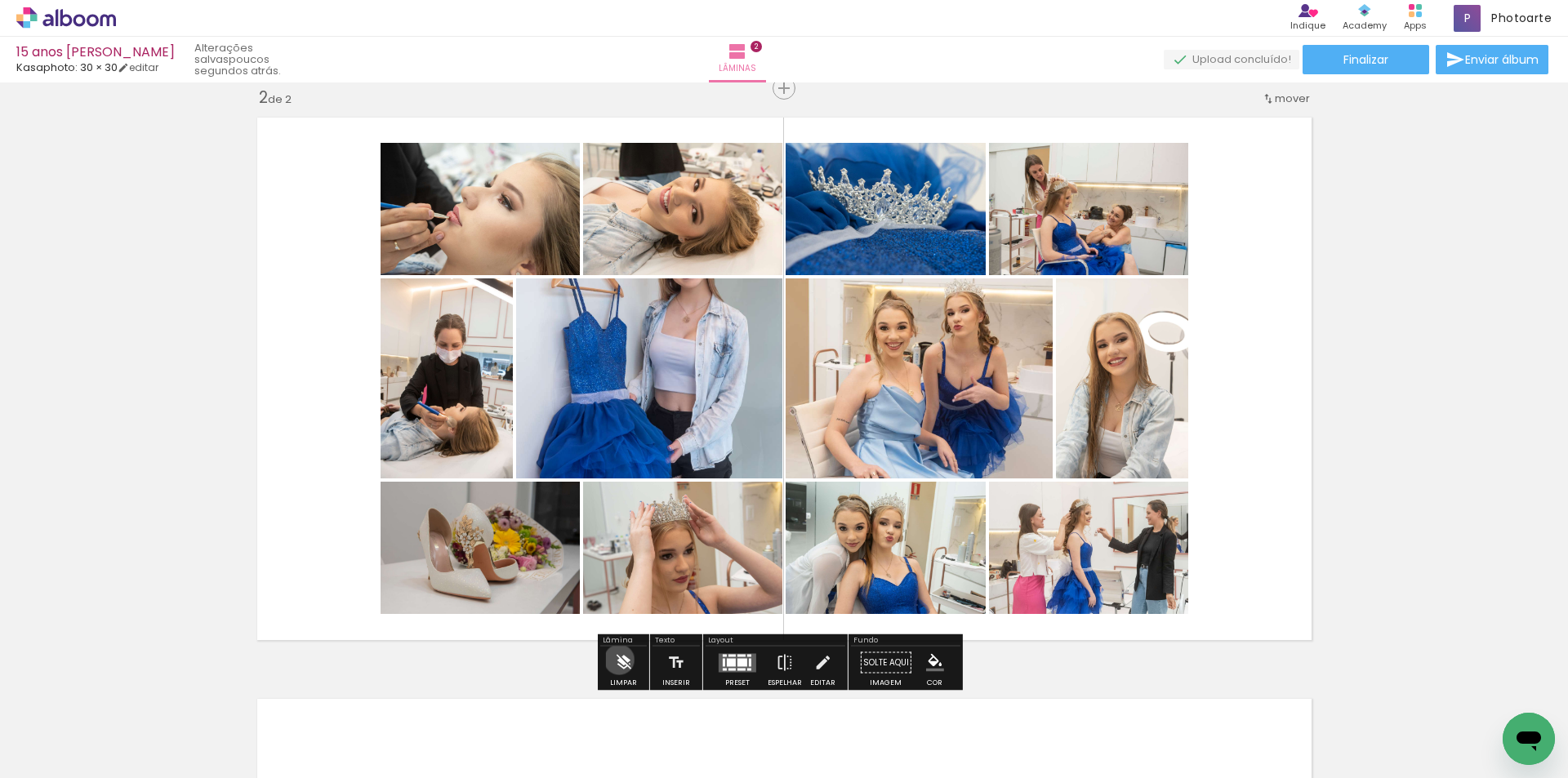
click at [619, 660] on iron-icon at bounding box center [623, 663] width 18 height 33
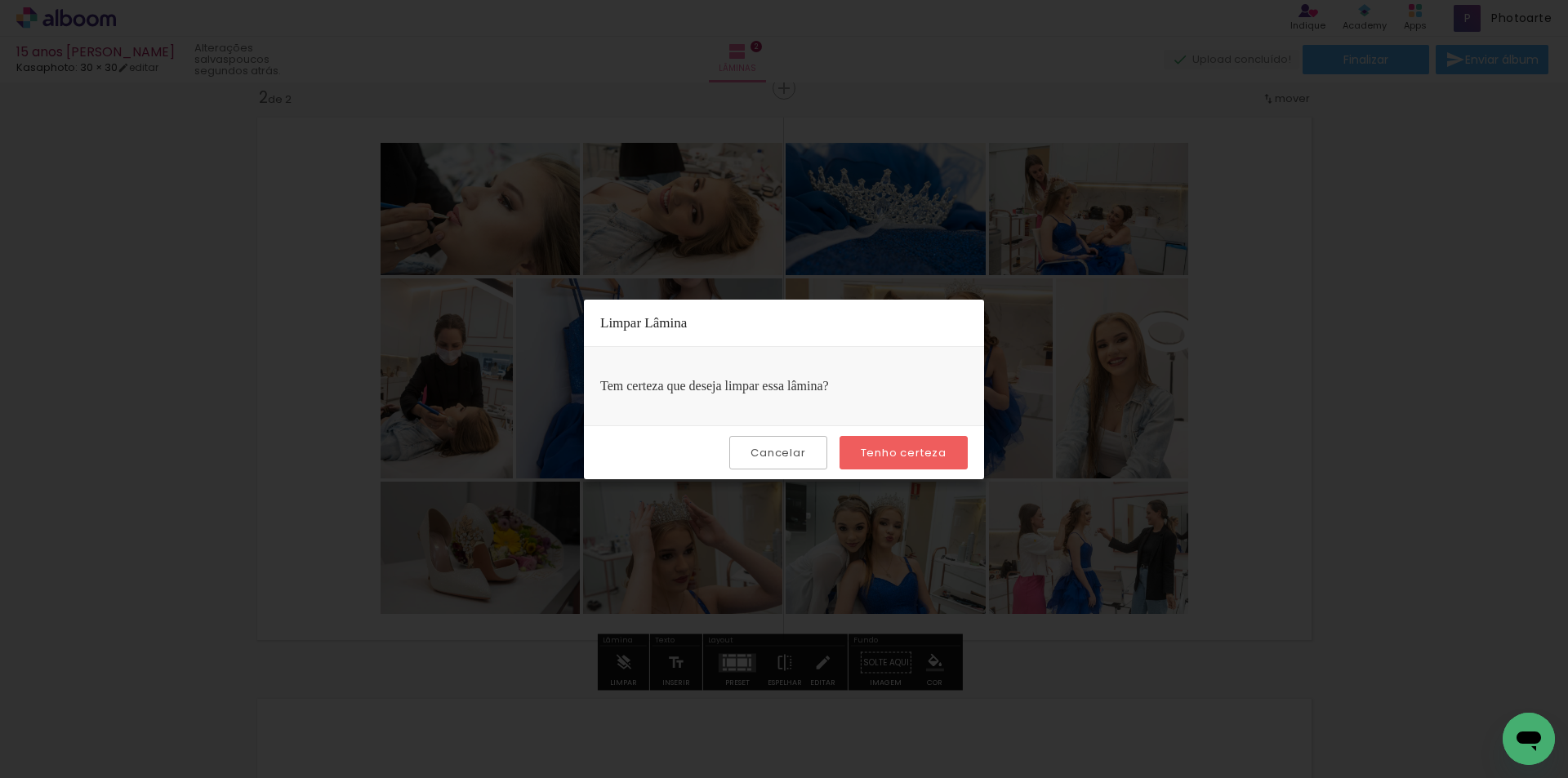
click at [0, 0] on slot "Tenho certeza" at bounding box center [0, 0] width 0 height 0
